Goal: Task Accomplishment & Management: Manage account settings

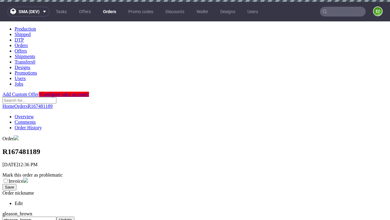
scroll to position [249, 0]
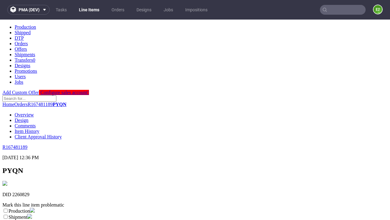
scroll to position [125, 0]
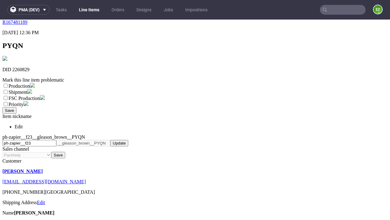
select select "dtp_ca_needed"
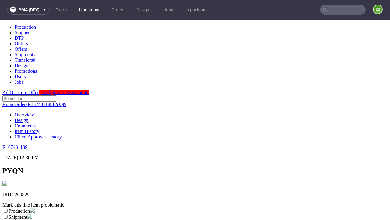
scroll to position [0, 0]
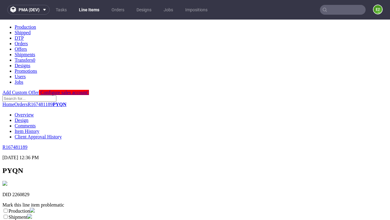
checkbox input "true"
